Goal: Information Seeking & Learning: Learn about a topic

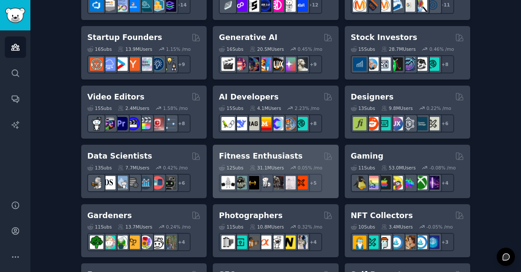
scroll to position [260, 0]
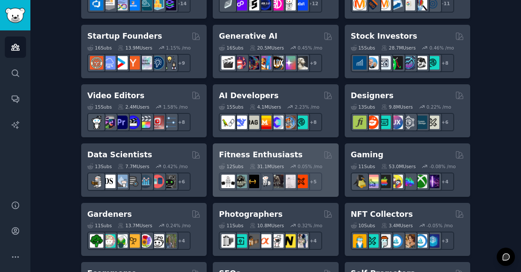
click at [253, 156] on h2 "Fitness Enthusiasts" at bounding box center [261, 154] width 84 height 11
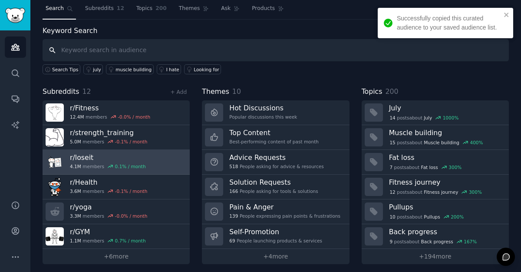
scroll to position [25, 0]
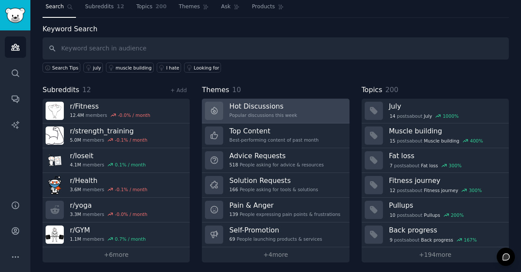
click at [241, 111] on div "Hot Discussions Popular discussions this week" at bounding box center [263, 111] width 68 height 18
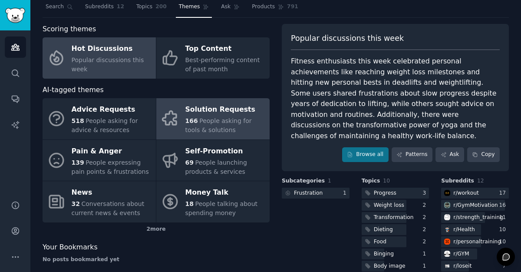
click at [207, 116] on div "166 People asking for tools & solutions" at bounding box center [225, 125] width 80 height 18
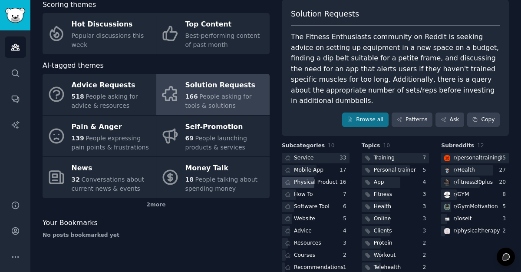
scroll to position [53, 0]
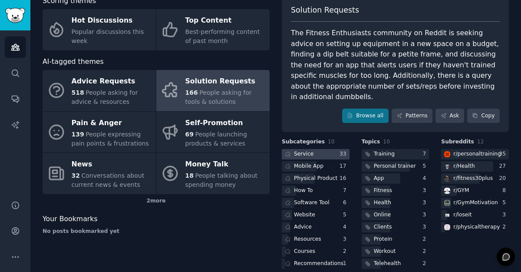
click at [324, 149] on div at bounding box center [316, 154] width 68 height 11
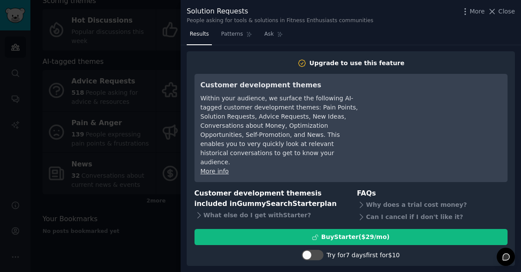
click at [162, 210] on div at bounding box center [260, 136] width 521 height 272
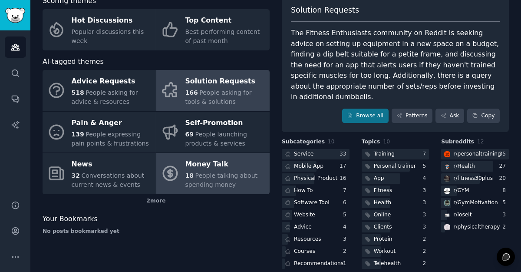
click at [237, 185] on div "18 People talking about spending money" at bounding box center [225, 180] width 80 height 18
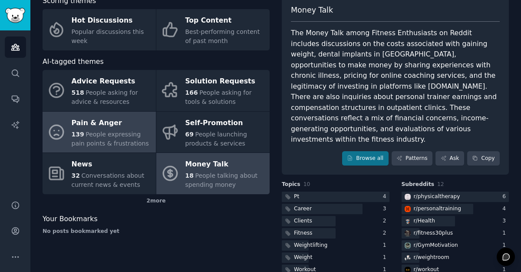
click at [127, 143] on span "People expressing pain points & frustrations" at bounding box center [110, 139] width 77 height 16
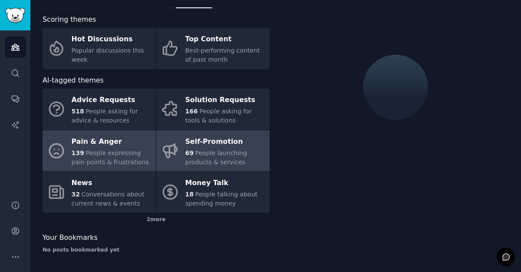
scroll to position [53, 0]
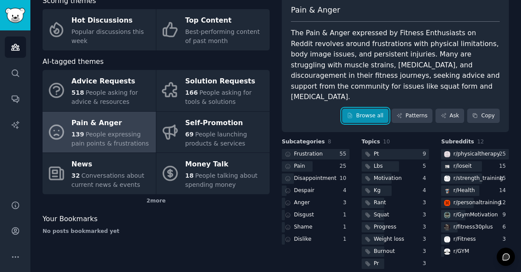
click at [369, 110] on link "Browse all" at bounding box center [365, 115] width 46 height 15
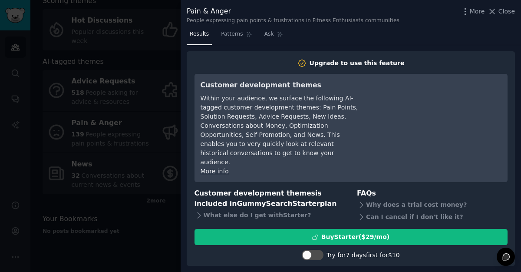
click at [181, 140] on div "Results Patterns Ask Upgrade to use this feature Customer development themes Wi…" at bounding box center [350, 149] width 340 height 244
click at [515, 8] on div "Pain & Anger People expressing pain points & frustrations in Fitness Enthusiast…" at bounding box center [350, 13] width 340 height 27
click at [507, 12] on span "Close" at bounding box center [506, 11] width 16 height 9
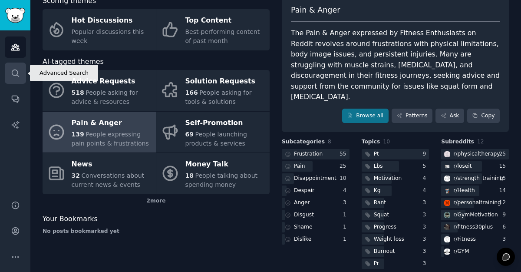
click at [15, 65] on link "Search" at bounding box center [15, 72] width 21 height 21
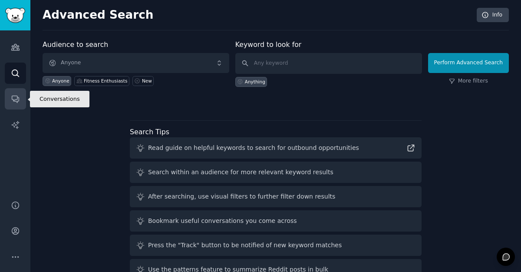
click at [16, 96] on icon "Sidebar" at bounding box center [15, 99] width 7 height 7
